Goal: Task Accomplishment & Management: Use online tool/utility

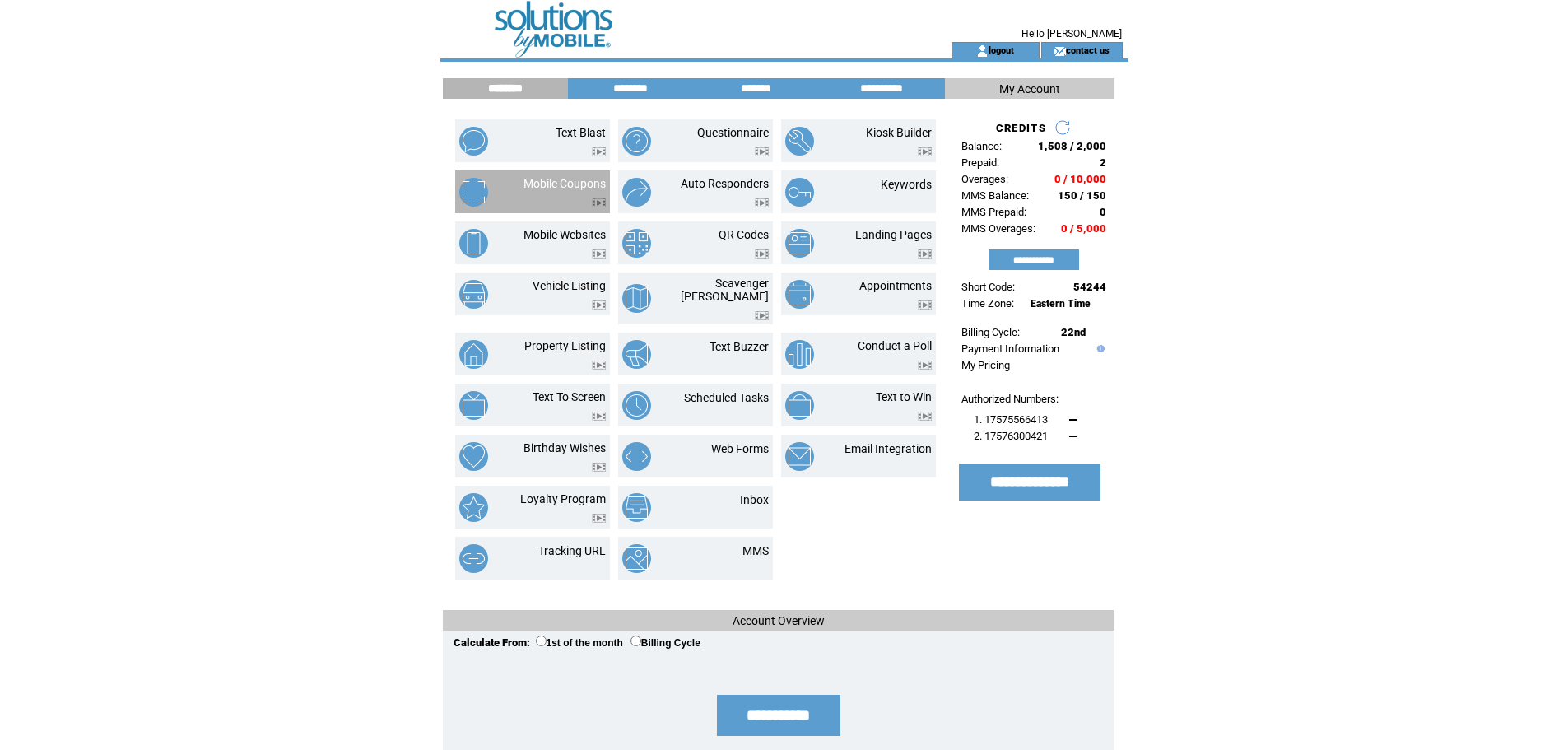
click at [573, 181] on link "Mobile Coupons" at bounding box center [564, 183] width 82 height 13
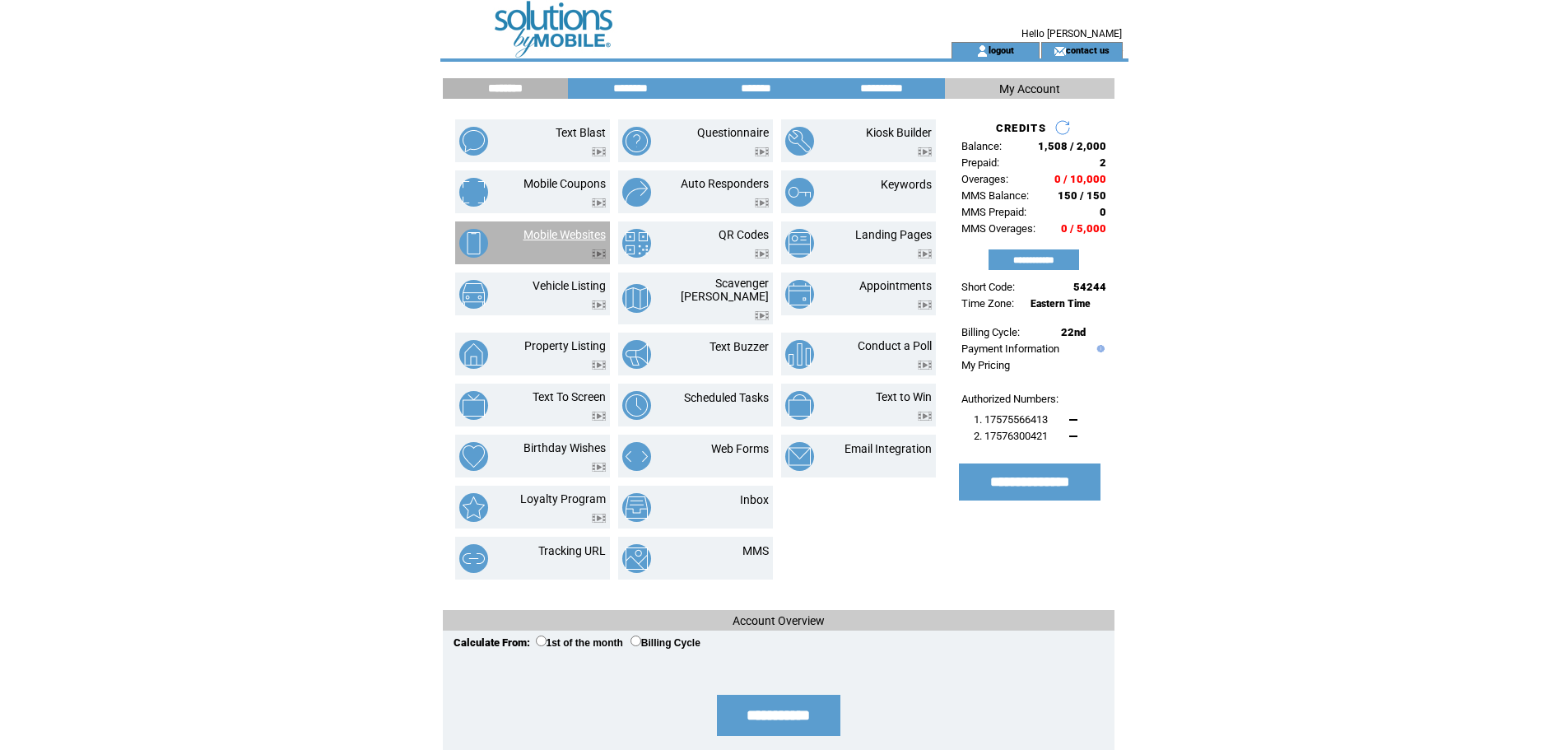
click at [572, 236] on link "Mobile Websites" at bounding box center [564, 235] width 82 height 13
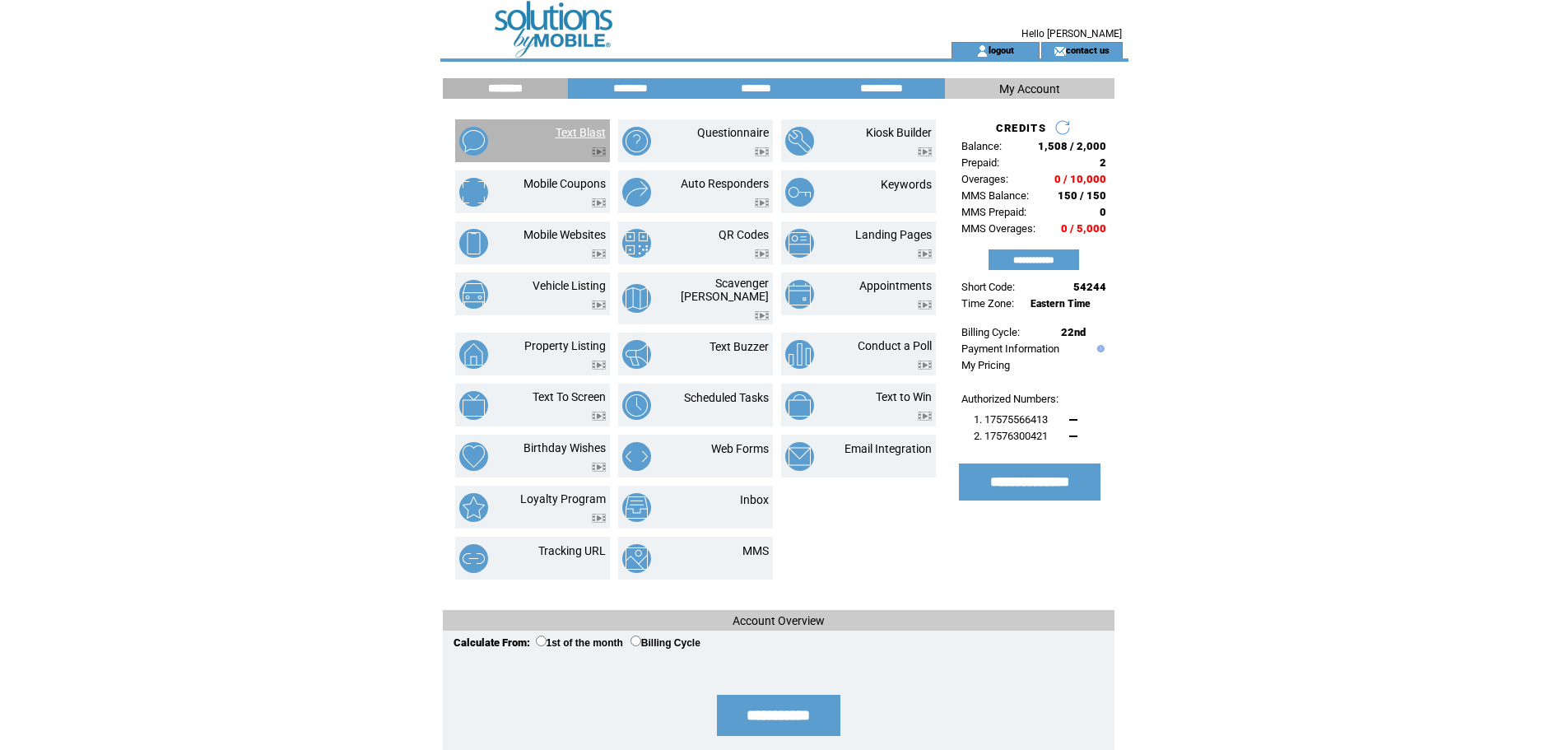
click at [585, 131] on link "Text Blast" at bounding box center [581, 132] width 50 height 13
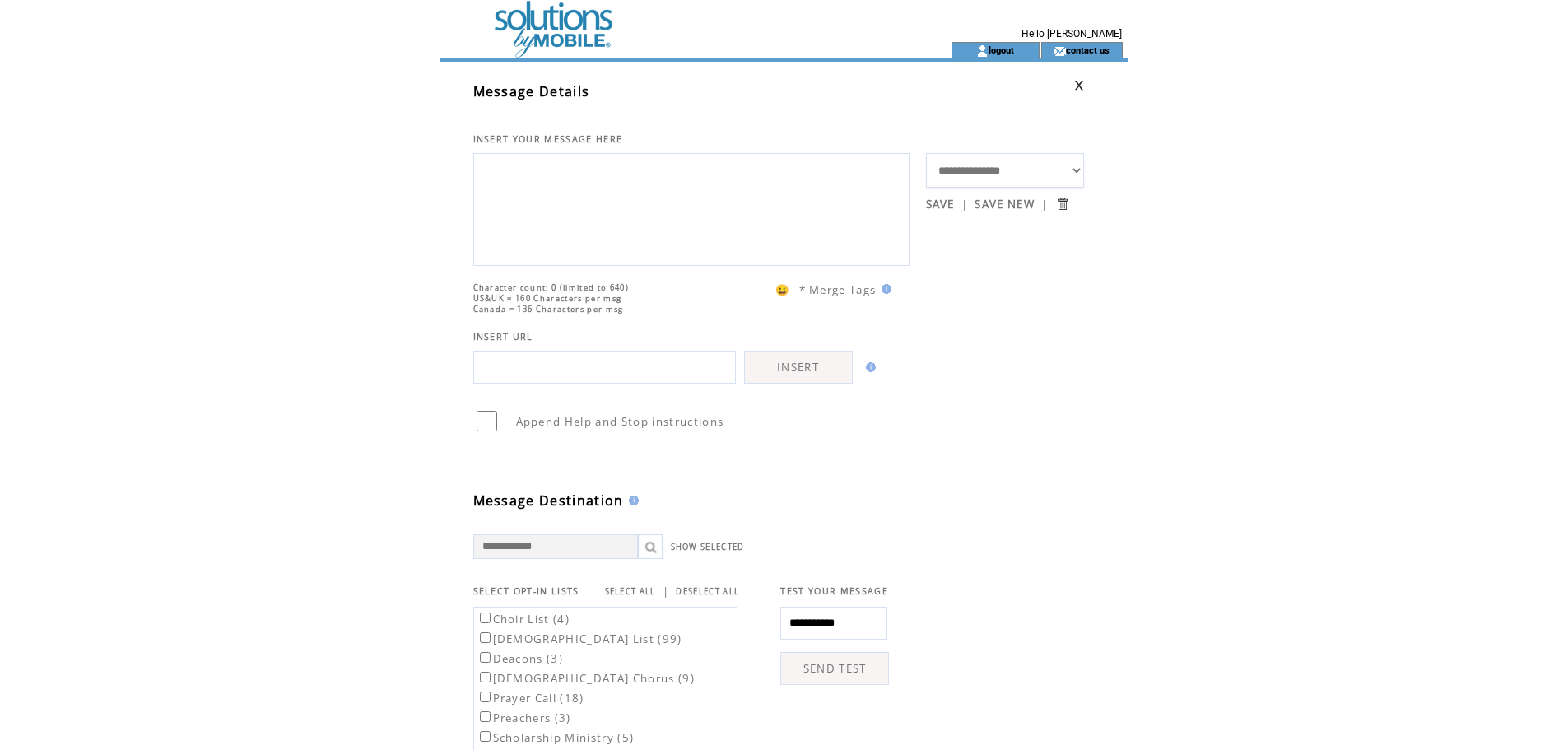
click at [542, 384] on input "text" at bounding box center [605, 367] width 263 height 33
paste input "**********"
type input "**********"
click at [790, 384] on link "INSERT" at bounding box center [799, 367] width 109 height 33
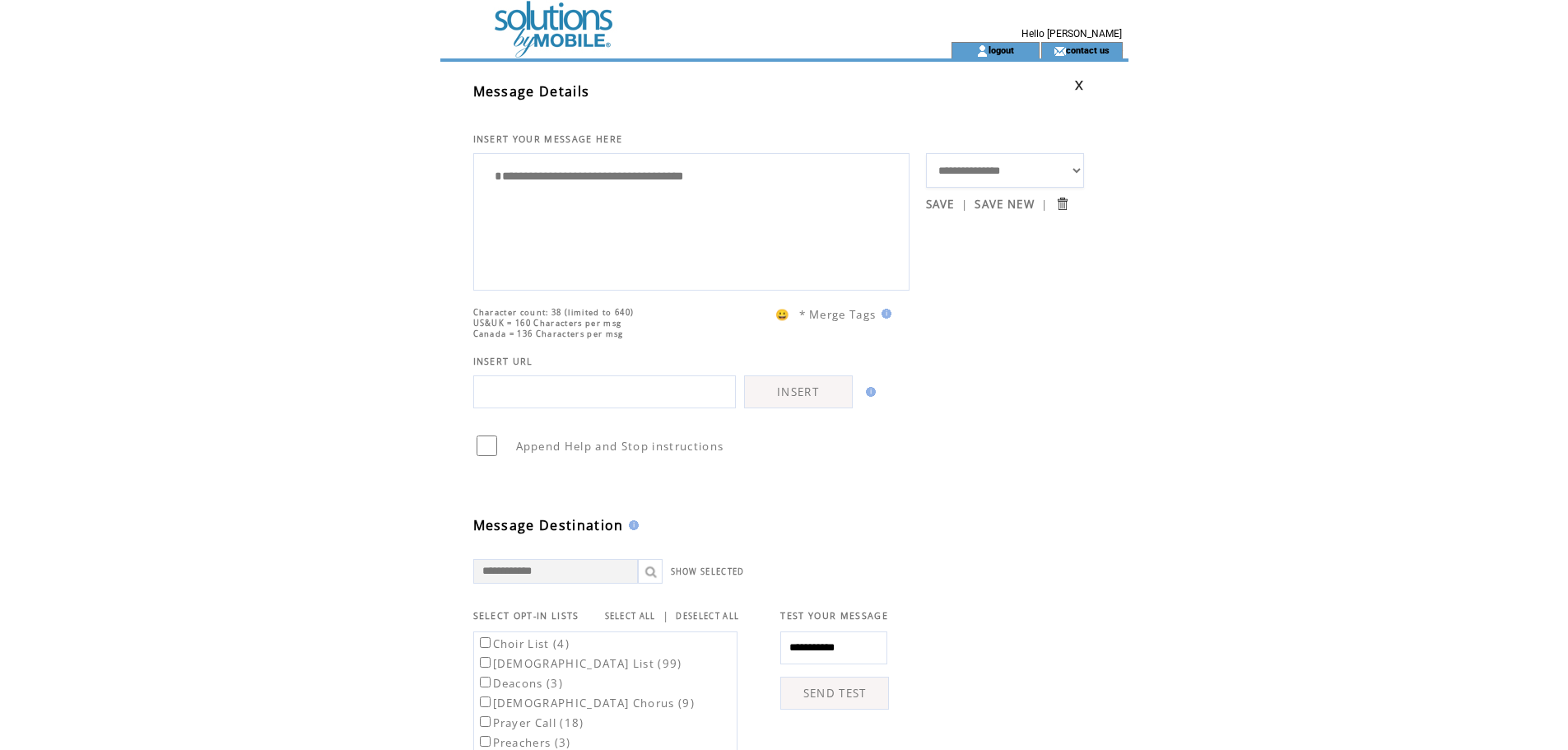
click at [808, 689] on link "SEND TEST" at bounding box center [835, 694] width 109 height 33
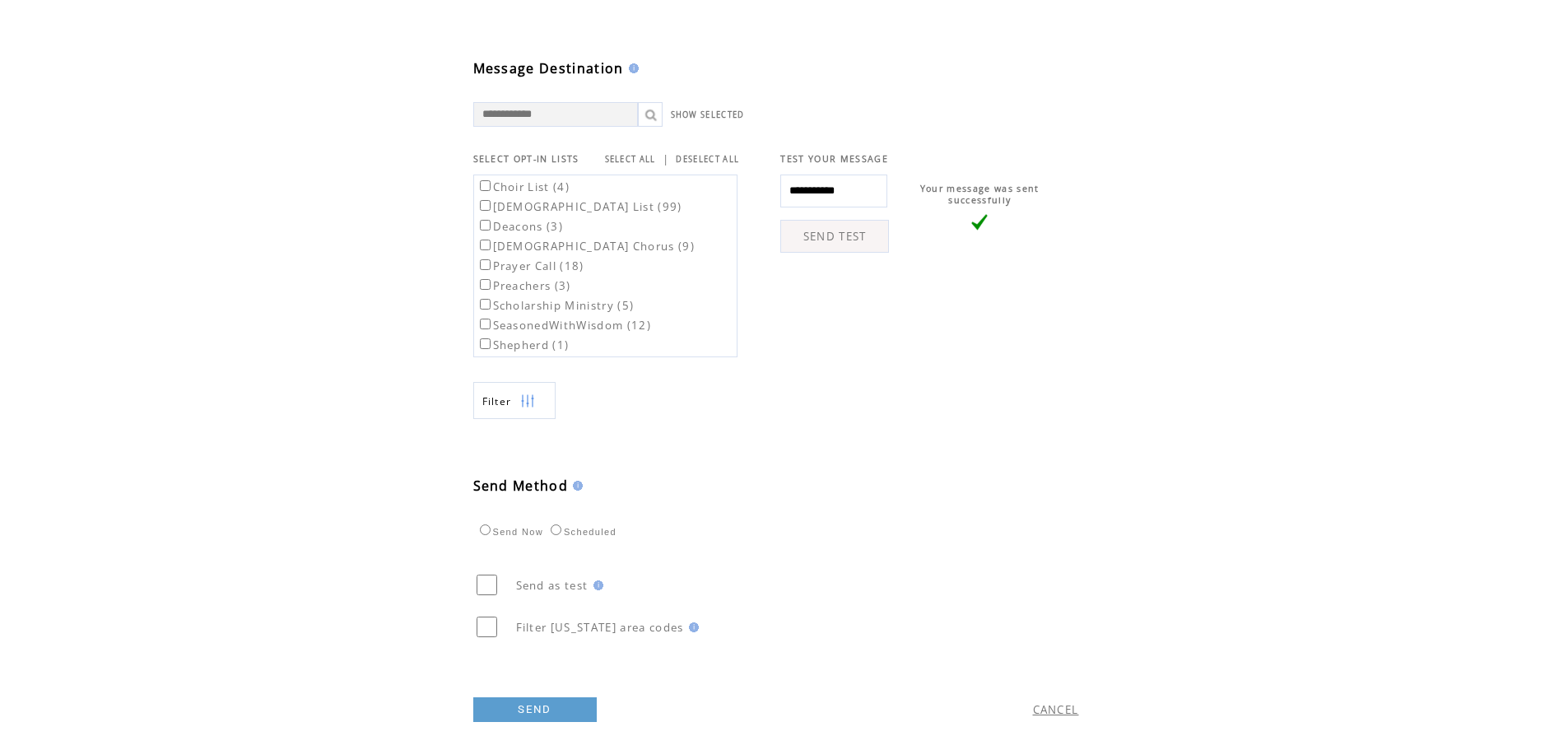
scroll to position [478, 0]
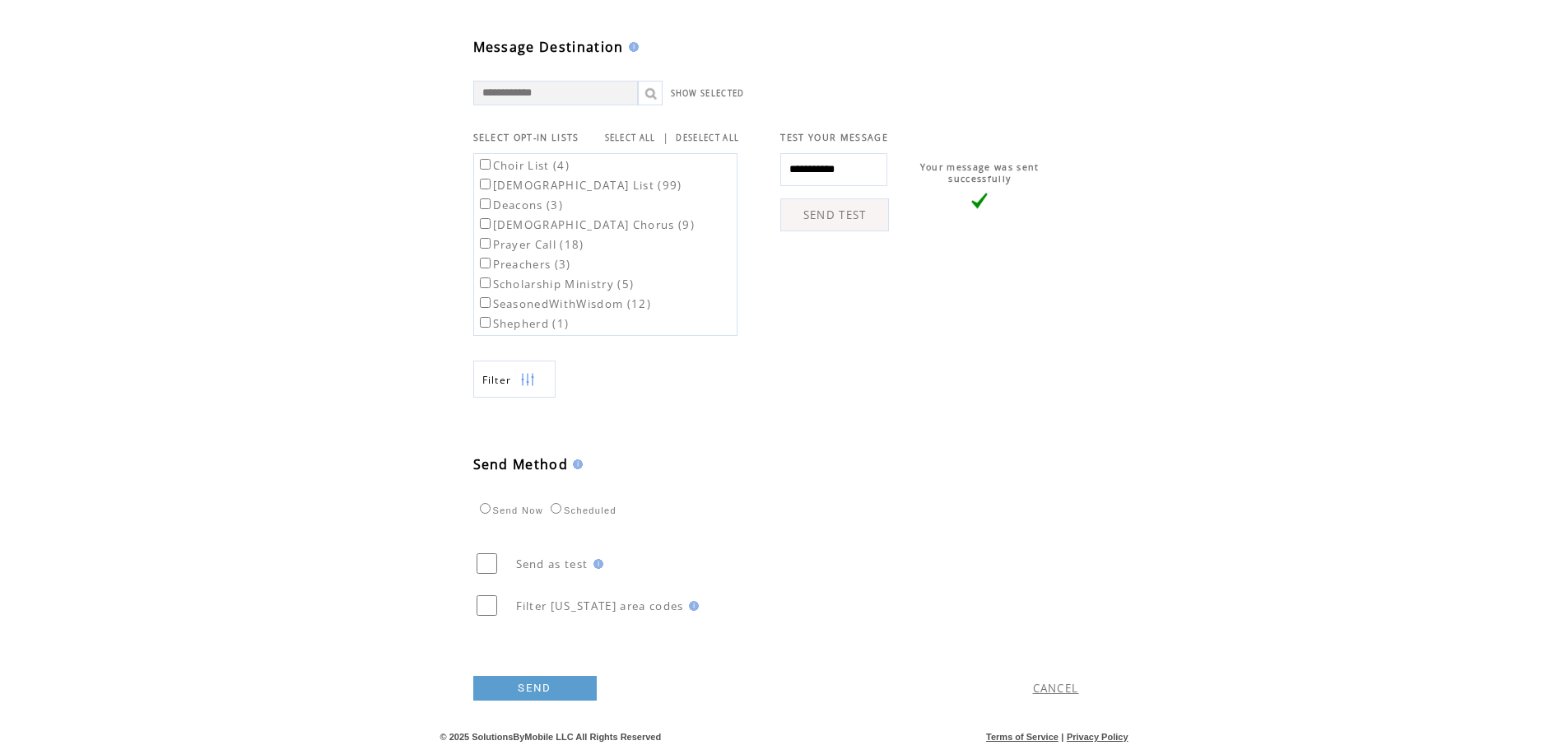
click at [544, 686] on link "SEND" at bounding box center [535, 688] width 124 height 25
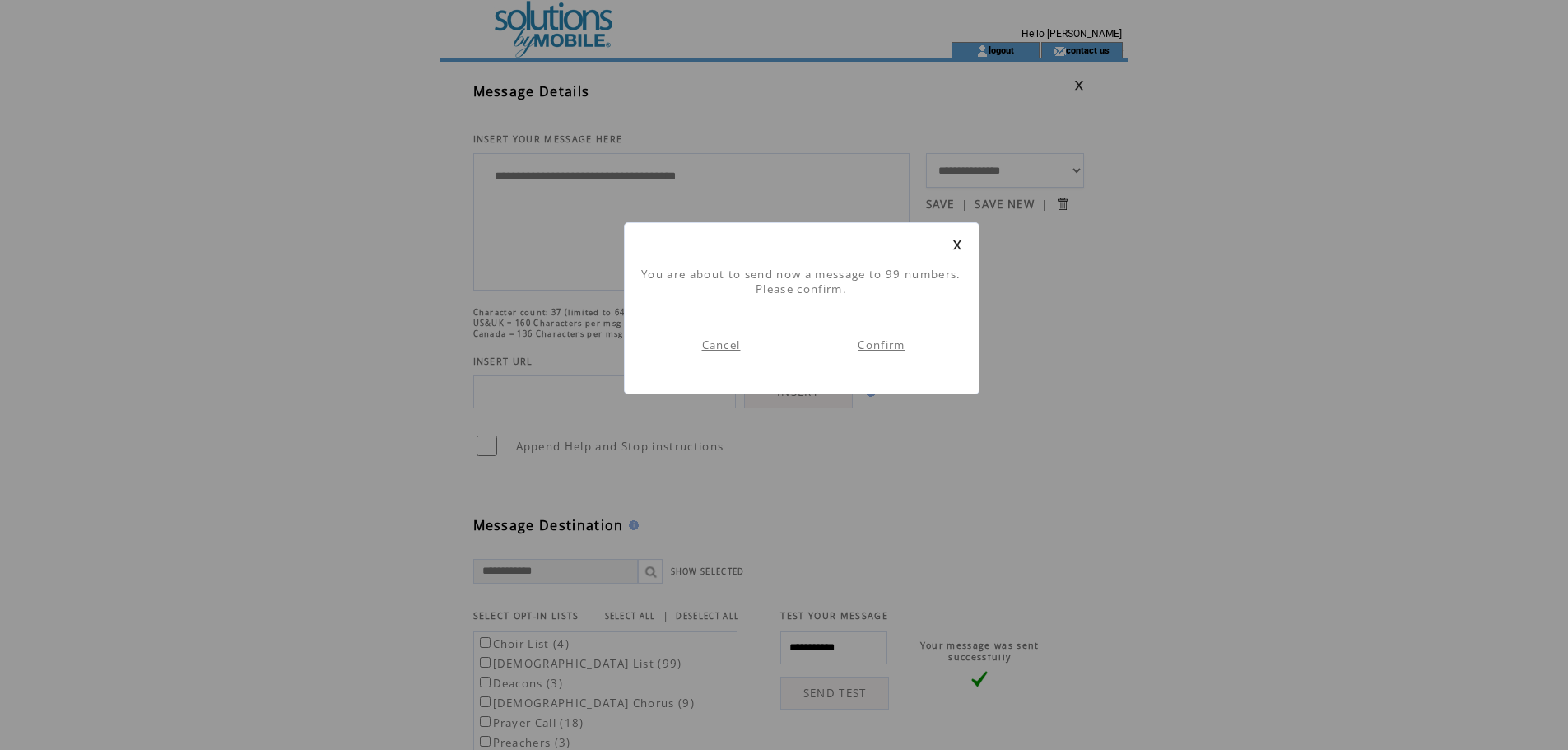
scroll to position [1, 0]
click at [880, 341] on link "Confirm" at bounding box center [881, 345] width 47 height 15
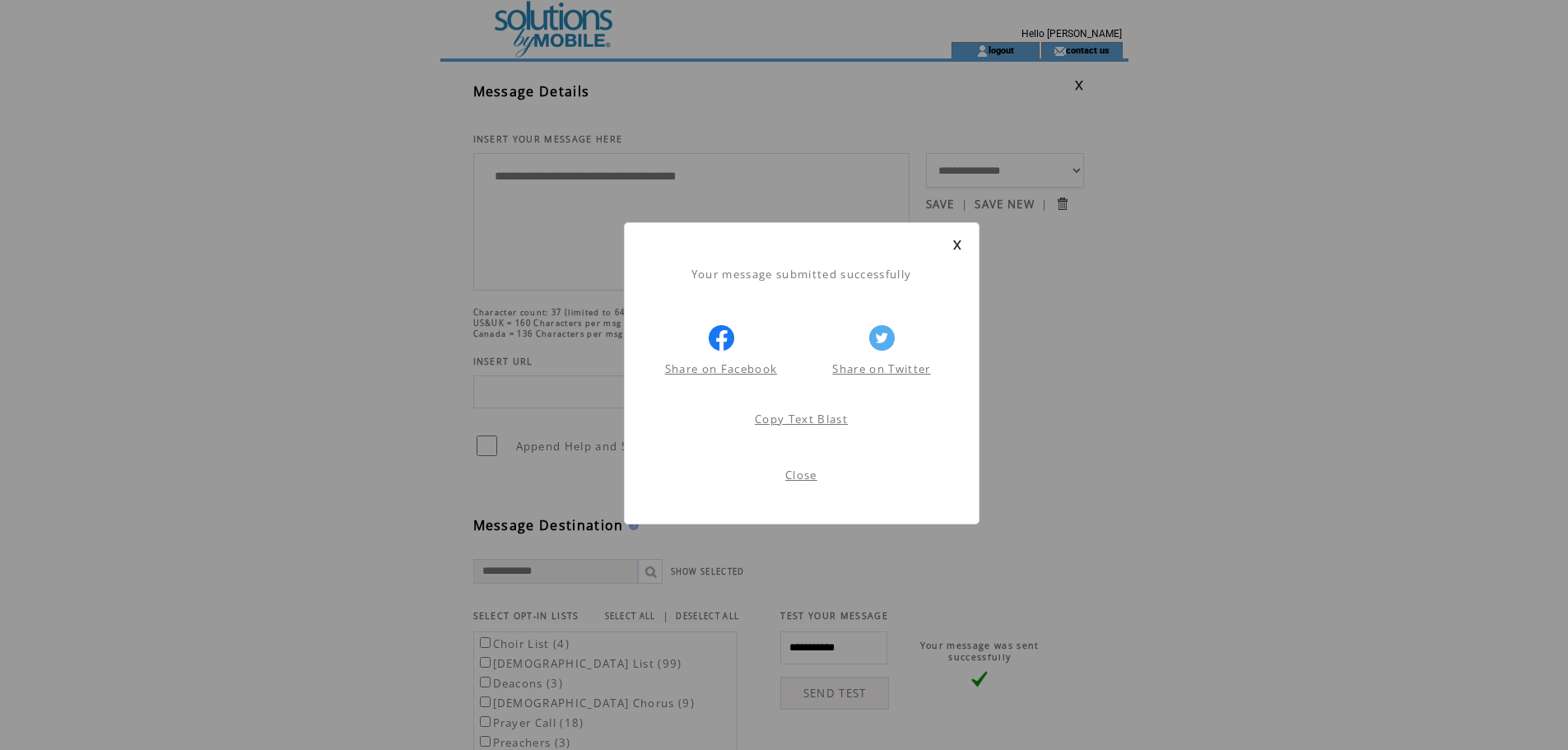
scroll to position [1, 0]
